Goal: Information Seeking & Learning: Learn about a topic

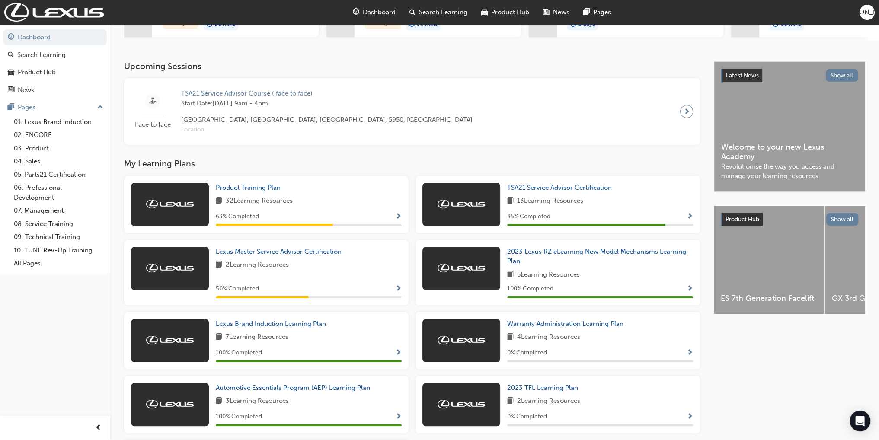
scroll to position [173, 0]
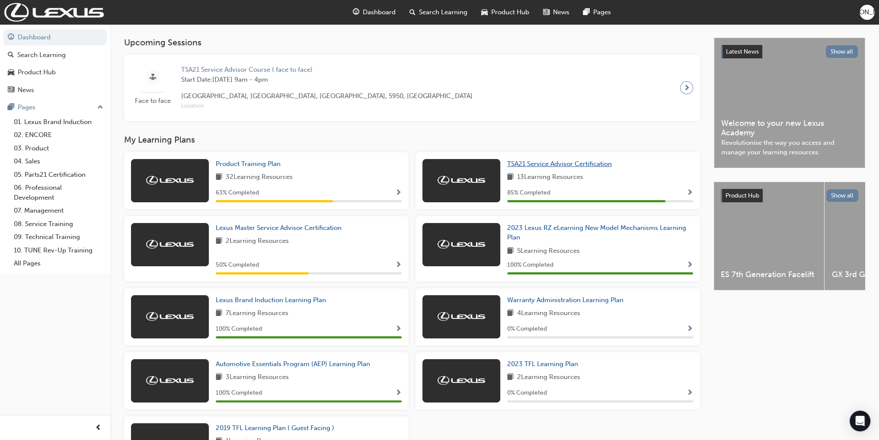
click at [563, 165] on span "TSA21 Service Advisor Certification" at bounding box center [559, 164] width 105 height 8
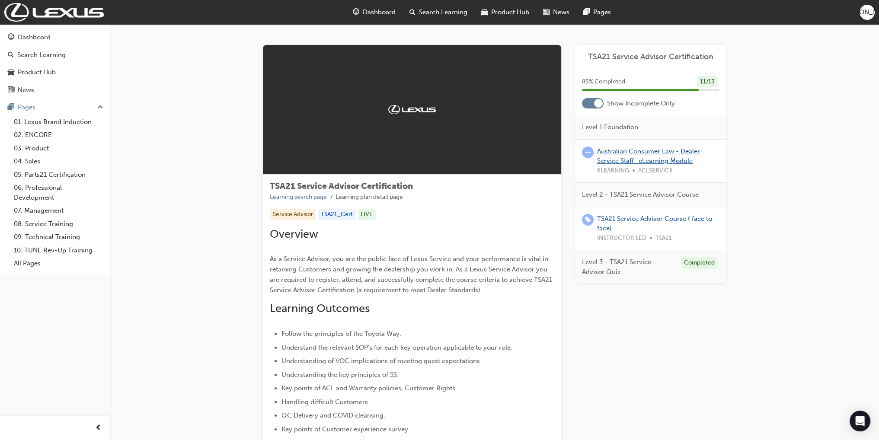
click at [640, 153] on link "Australian Consumer Law - Dealer Service Staff- eLearning Module" at bounding box center [648, 156] width 103 height 18
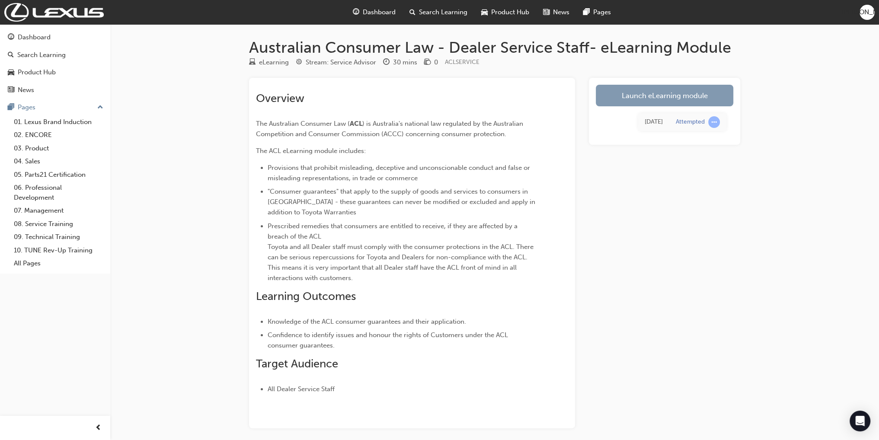
click at [614, 99] on link "Launch eLearning module" at bounding box center [665, 96] width 138 height 22
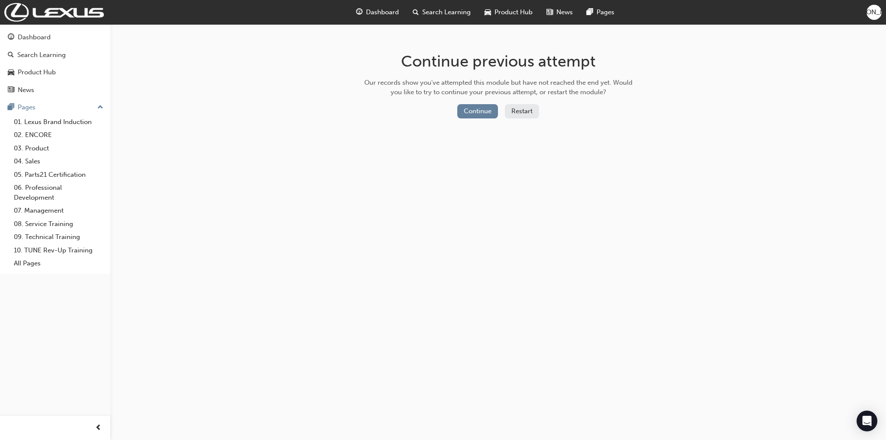
click at [466, 120] on div "Continue Restart" at bounding box center [498, 113] width 274 height 18
click at [464, 113] on button "Continue" at bounding box center [477, 111] width 41 height 14
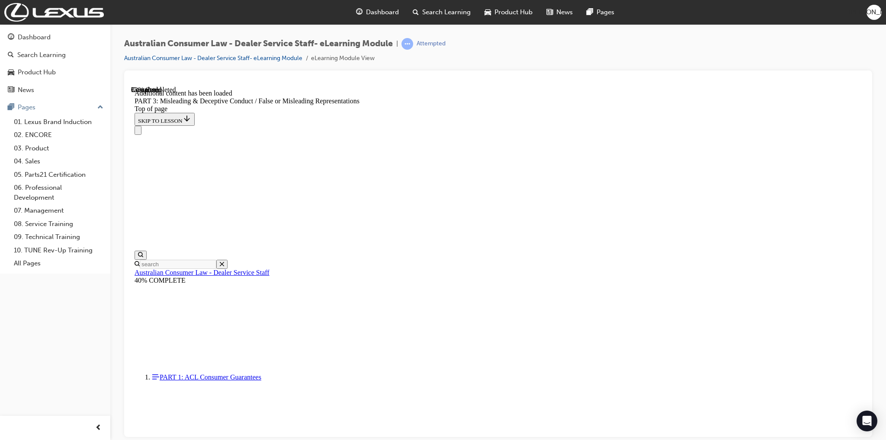
scroll to position [546, 0]
click button "CONTINUE"
